Goal: Information Seeking & Learning: Learn about a topic

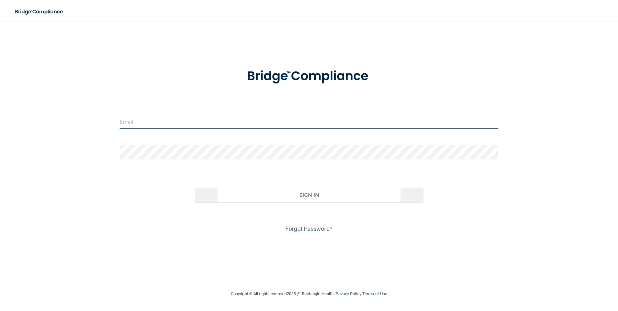
type input "[PERSON_NAME][EMAIL_ADDRESS][PERSON_NAME][DOMAIN_NAME]"
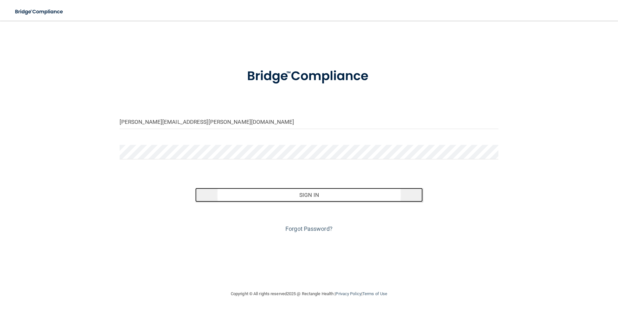
click at [306, 200] on button "Sign In" at bounding box center [309, 195] width 228 height 14
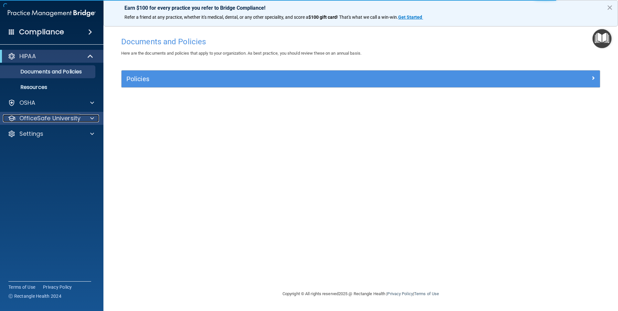
click at [44, 117] on p "OfficeSafe University" at bounding box center [49, 118] width 61 height 8
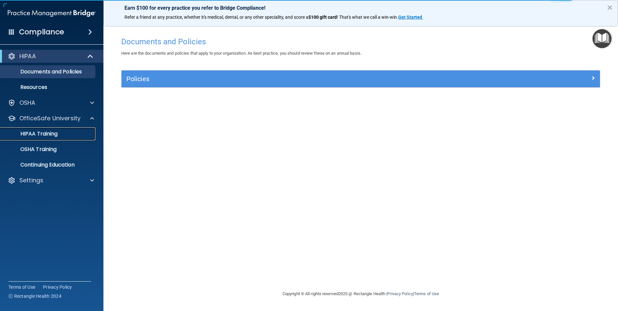
drag, startPoint x: 35, startPoint y: 135, endPoint x: 43, endPoint y: 146, distance: 13.6
click at [35, 135] on p "HIPAA Training" at bounding box center [30, 134] width 53 height 6
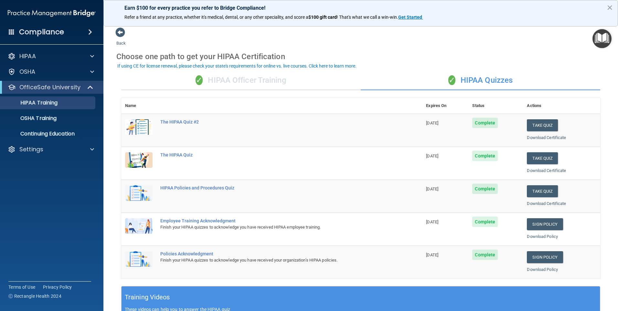
click at [235, 80] on div "✓ HIPAA Officer Training" at bounding box center [241, 80] width 240 height 19
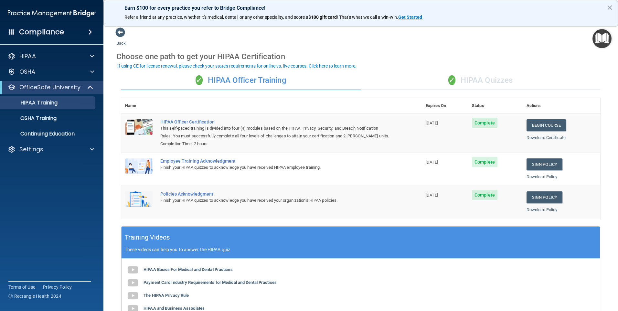
click at [485, 77] on div "✓ HIPAA Quizzes" at bounding box center [481, 80] width 240 height 19
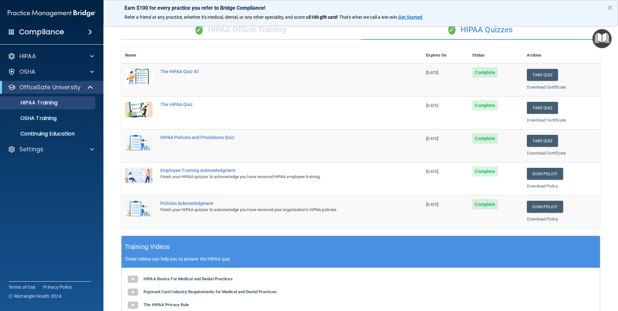
scroll to position [32, 0]
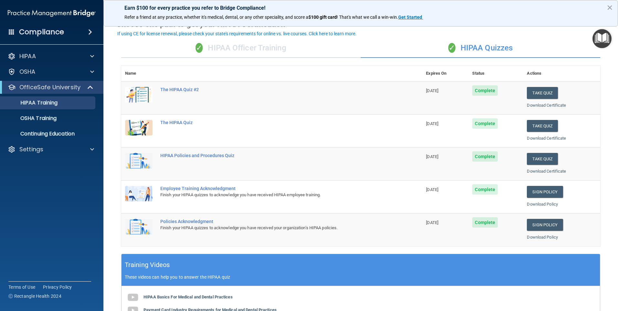
click at [259, 46] on div "✓ HIPAA Officer Training" at bounding box center [241, 47] width 240 height 19
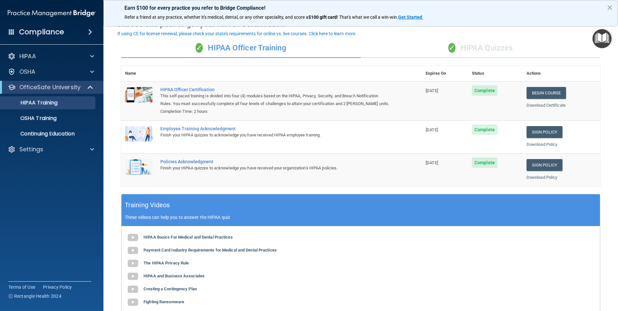
click at [452, 45] on span "✓" at bounding box center [452, 48] width 7 height 10
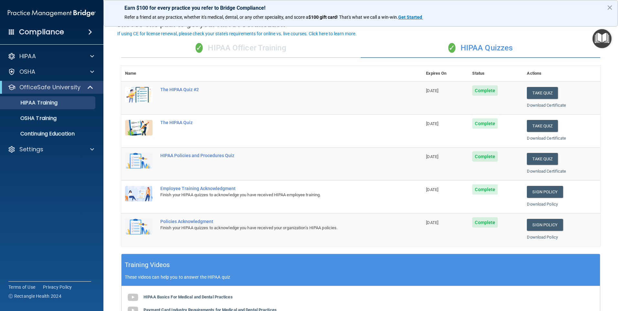
click at [235, 55] on div "✓ HIPAA Officer Training" at bounding box center [241, 47] width 240 height 19
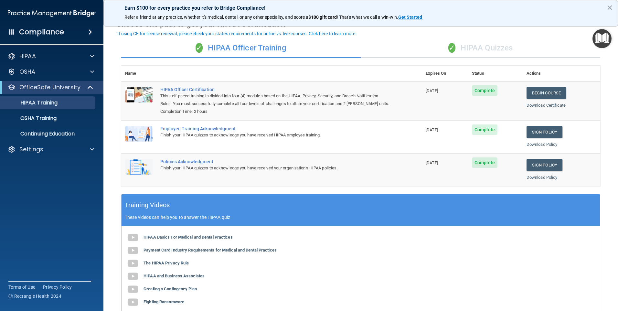
drag, startPoint x: 468, startPoint y: 43, endPoint x: 472, endPoint y: 52, distance: 10.2
click at [467, 43] on div "✓ HIPAA Quizzes" at bounding box center [481, 47] width 240 height 19
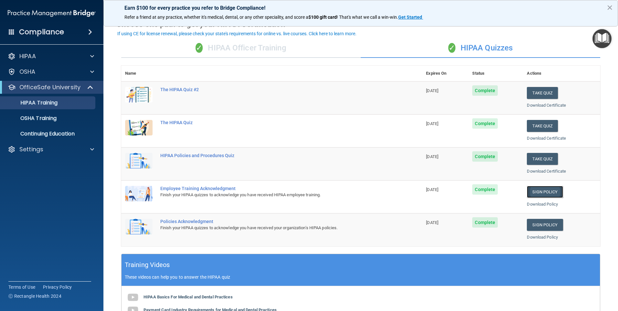
click at [542, 191] on link "Sign Policy" at bounding box center [545, 192] width 36 height 12
click at [542, 223] on link "Sign Policy" at bounding box center [545, 225] width 36 height 12
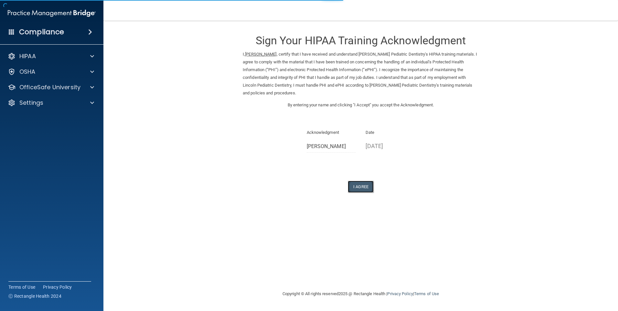
click at [363, 187] on button "I Agree" at bounding box center [361, 187] width 26 height 12
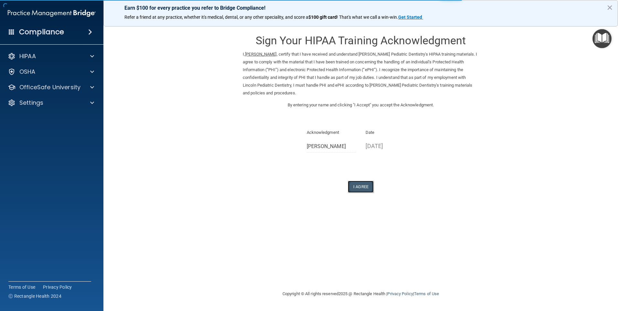
click at [363, 188] on button "I Agree" at bounding box center [361, 187] width 26 height 12
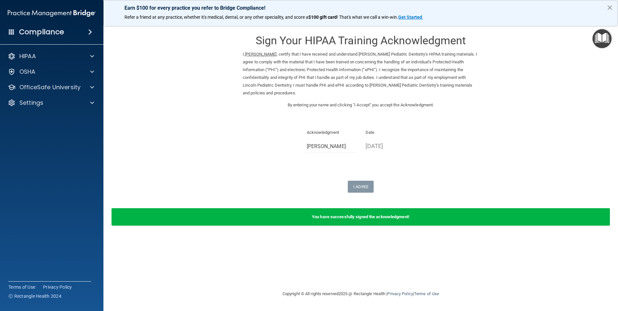
click at [610, 5] on button "×" at bounding box center [610, 7] width 6 height 10
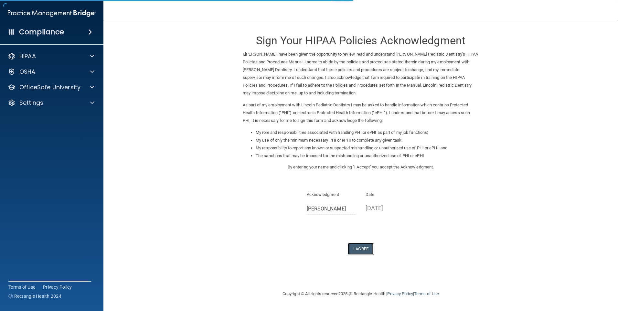
click at [357, 251] on button "I Agree" at bounding box center [361, 249] width 26 height 12
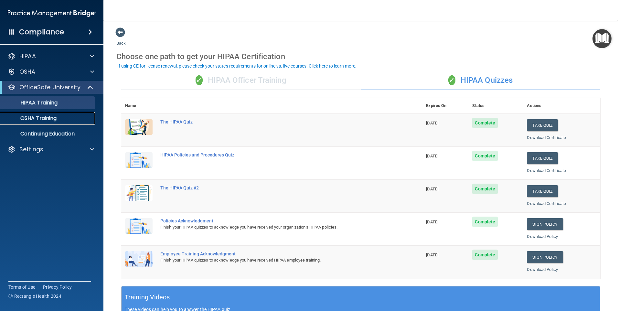
click at [29, 115] on p "OSHA Training" at bounding box center [30, 118] width 52 height 6
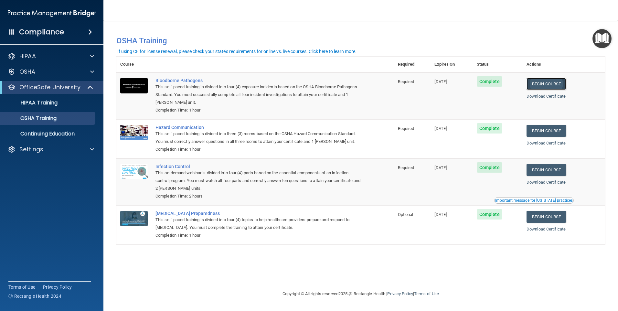
click at [560, 85] on link "Begin Course" at bounding box center [546, 84] width 39 height 12
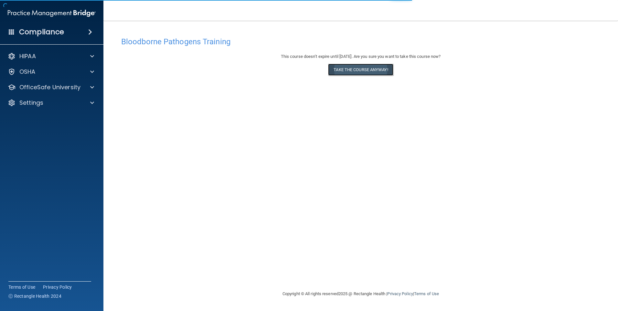
click at [349, 69] on button "Take the course anyway!" at bounding box center [360, 70] width 65 height 12
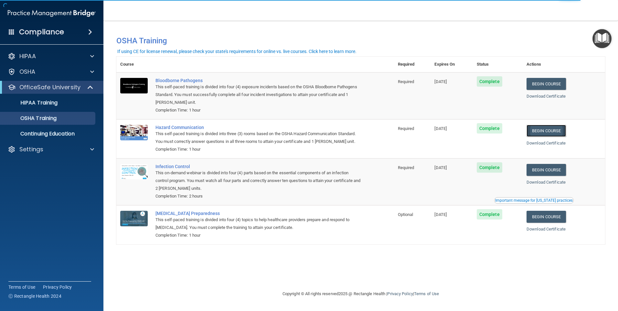
click at [539, 129] on link "Begin Course" at bounding box center [546, 131] width 39 height 12
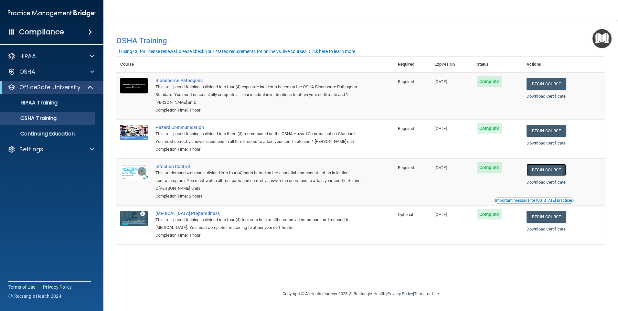
click at [556, 174] on link "Begin Course" at bounding box center [546, 170] width 39 height 12
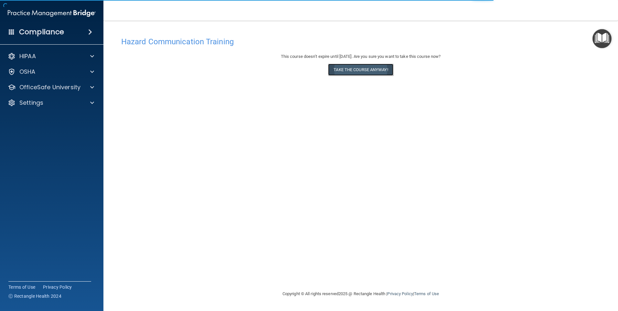
click at [361, 70] on button "Take the course anyway!" at bounding box center [360, 70] width 65 height 12
click at [347, 71] on button "Take the course anyway!" at bounding box center [360, 70] width 65 height 12
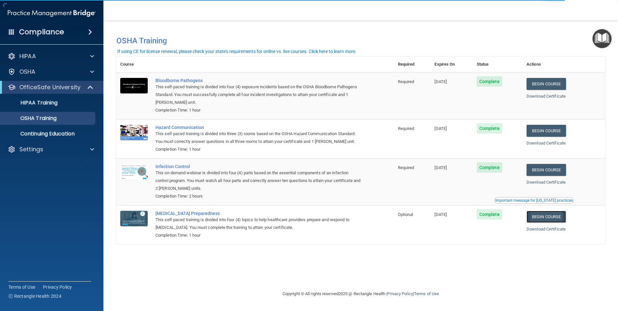
click at [542, 222] on link "Begin Course" at bounding box center [546, 217] width 39 height 12
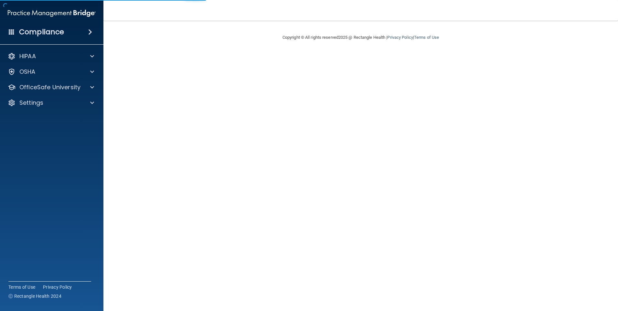
click at [444, 211] on main "Copyright © All rights reserved 2025 @ Rectangle Health | Privacy Policy | Term…" at bounding box center [361, 166] width 515 height 290
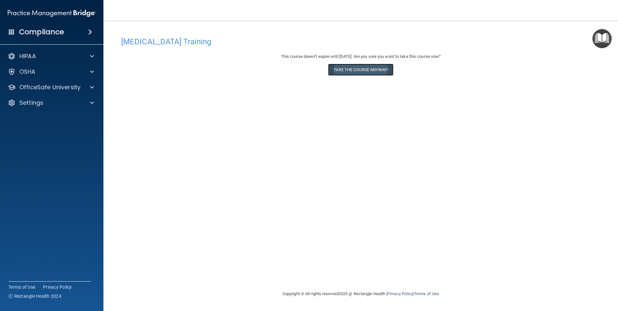
click at [354, 69] on button "Take the course anyway!" at bounding box center [360, 70] width 65 height 12
